Goal: Communication & Community: Connect with others

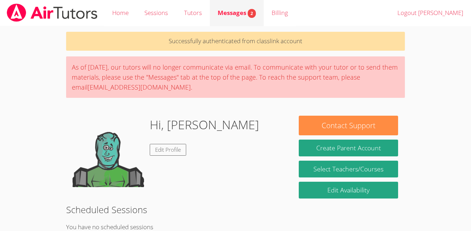
click at [222, 13] on span "Messages 2" at bounding box center [237, 13] width 38 height 8
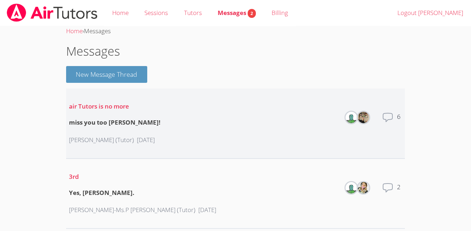
scroll to position [14, 0]
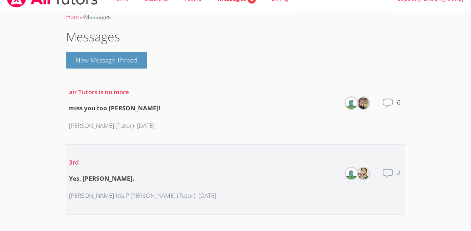
click at [386, 173] on icon at bounding box center [387, 173] width 11 height 11
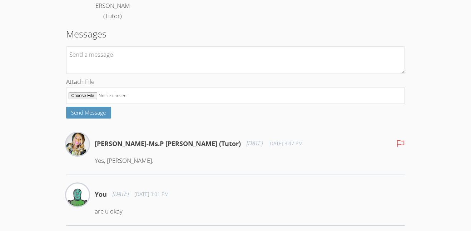
scroll to position [126, 0]
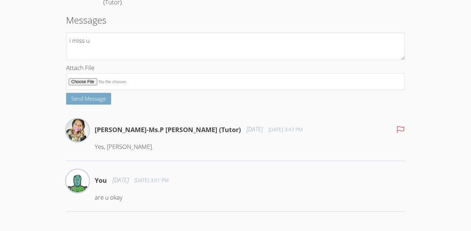
type textarea "i miss u"
click at [87, 103] on button "Send Message" at bounding box center [88, 99] width 45 height 12
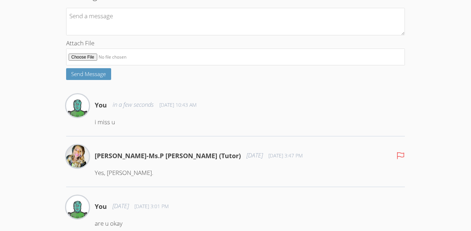
scroll to position [0, 0]
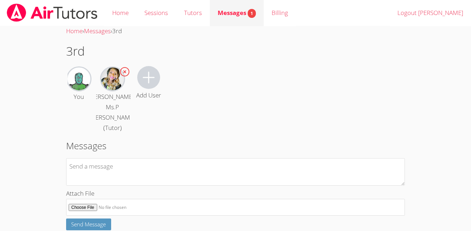
click at [211, 8] on link "Messages 1" at bounding box center [237, 13] width 54 height 26
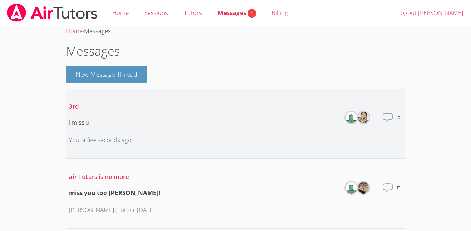
scroll to position [14, 0]
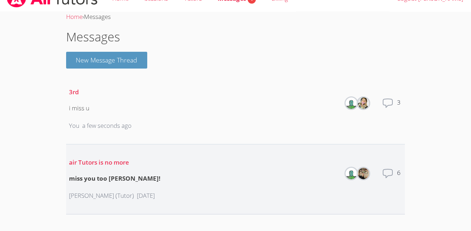
click at [128, 171] on div "air Tutors is no more miss you too bud! Felipe Mejia (Tutor) 6 months ago" at bounding box center [115, 179] width 92 height 55
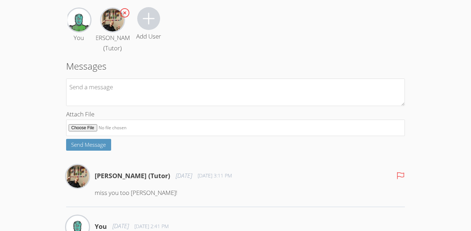
scroll to position [59, 0]
click at [460, 173] on html "Home Sessions Tutors Messages Billing Logout [PERSON_NAME] Home › Messages › ai…" at bounding box center [235, 56] width 471 height 231
click at [470, 173] on html "Home Sessions Tutors Messages Billing Logout [PERSON_NAME] Home › Messages › ai…" at bounding box center [235, 56] width 471 height 231
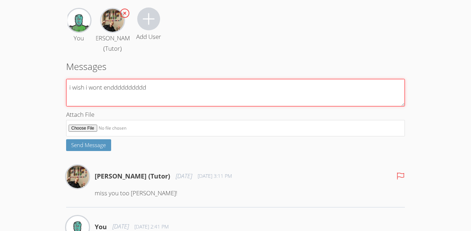
click at [263, 100] on textarea "i wish i wont endddddddddd" at bounding box center [235, 93] width 339 height 28
type textarea "i wish i wont endddddddddd sad face :("
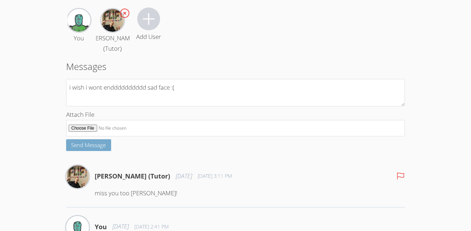
click at [80, 145] on span "Send Message" at bounding box center [88, 145] width 35 height 7
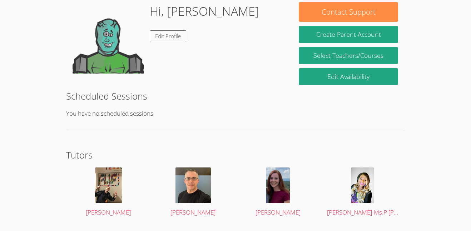
scroll to position [115, 0]
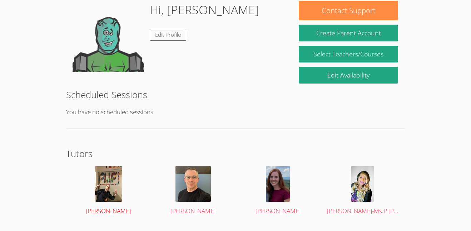
click at [118, 192] on img at bounding box center [108, 184] width 27 height 36
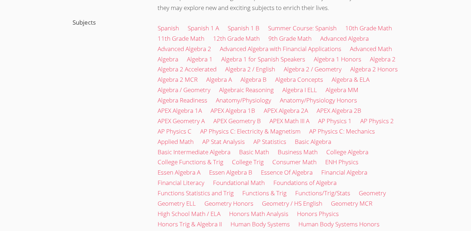
click at [242, 148] on link "Basic Math" at bounding box center [254, 152] width 30 height 8
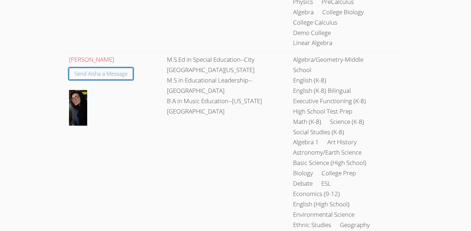
scroll to position [943, 0]
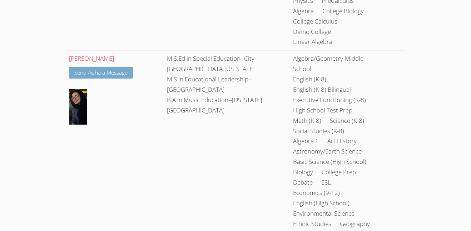
click at [124, 67] on link "Send Aisha a Message" at bounding box center [101, 73] width 64 height 12
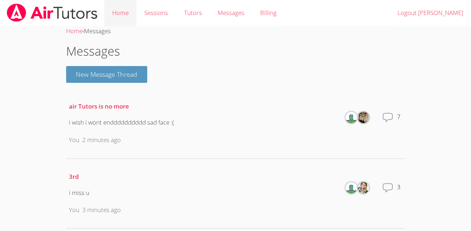
click at [118, 18] on link "Home" at bounding box center [120, 13] width 32 height 26
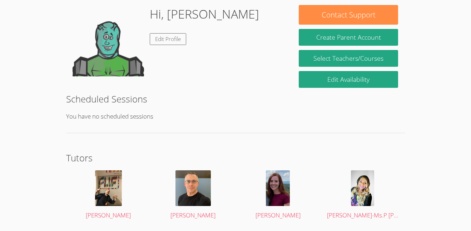
scroll to position [109, 0]
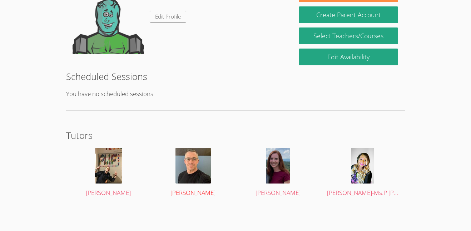
click at [198, 174] on img at bounding box center [193, 166] width 35 height 36
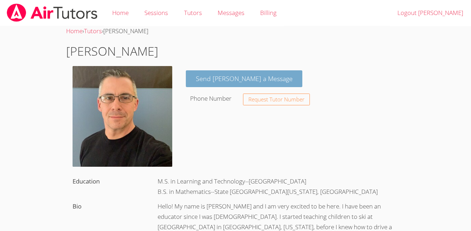
click at [243, 75] on link "Send Taylor a Message" at bounding box center [244, 78] width 117 height 17
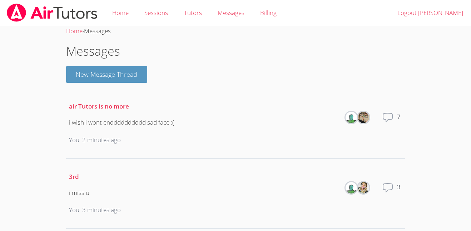
scroll to position [14, 0]
